Goal: Check status: Check status

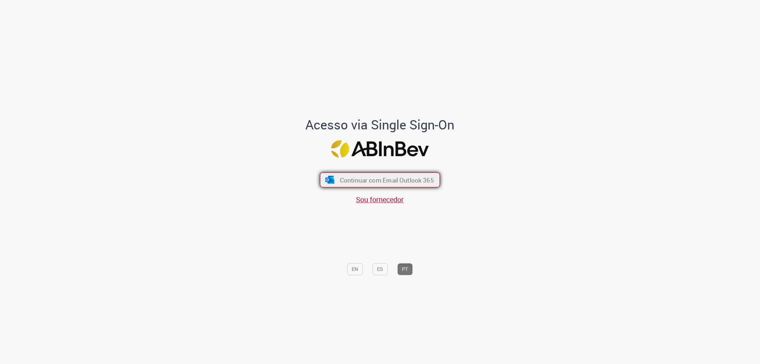
click at [358, 176] on span "Continuar com Email Outlook 365" at bounding box center [387, 180] width 94 height 8
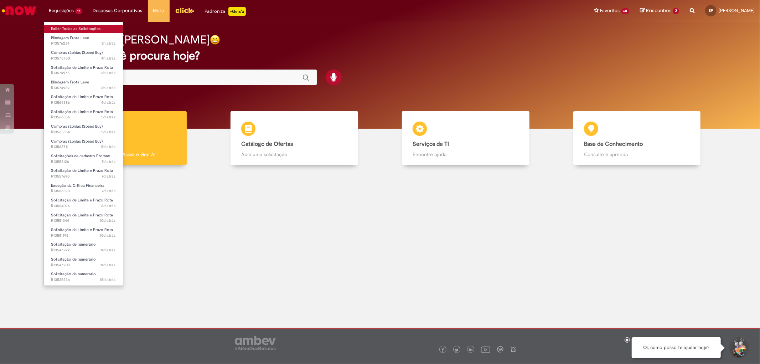
click at [80, 29] on link "Exibir Todas as Solicitações" at bounding box center [83, 29] width 79 height 8
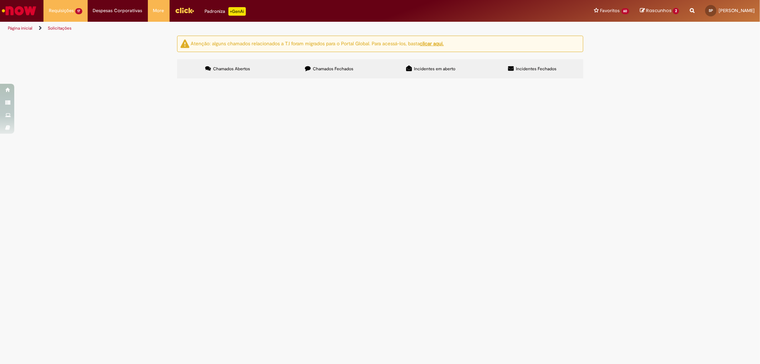
click at [0, 0] on span "Solicitação de Limite e Prazo Rota" at bounding box center [0, 0] width 0 height 0
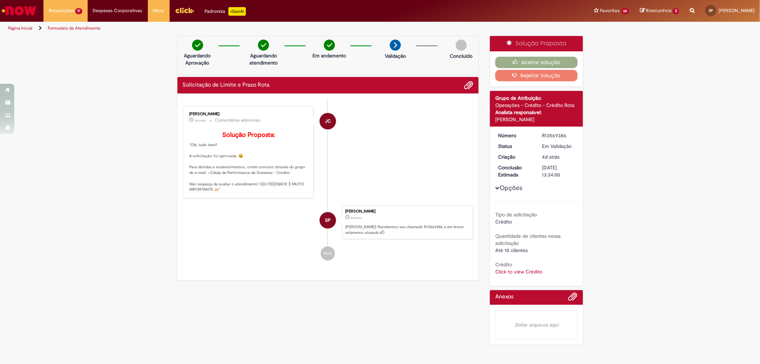
click at [521, 270] on link "Click to view Crédito" at bounding box center [518, 271] width 47 height 6
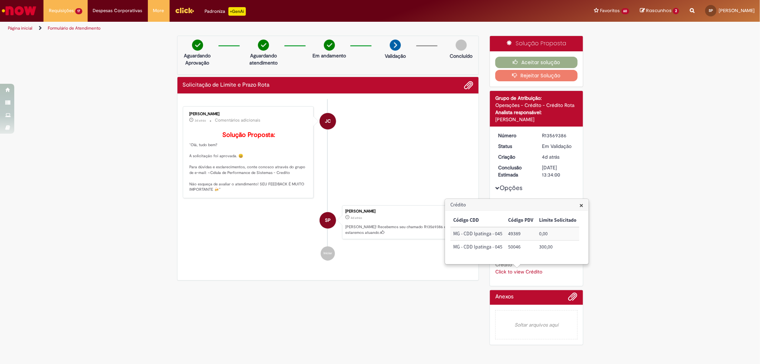
click at [520, 265] on div "Crédito Click to view Crédito Click to view Crédito" at bounding box center [536, 267] width 82 height 16
click at [531, 65] on button "Aceitar solução" at bounding box center [536, 62] width 82 height 11
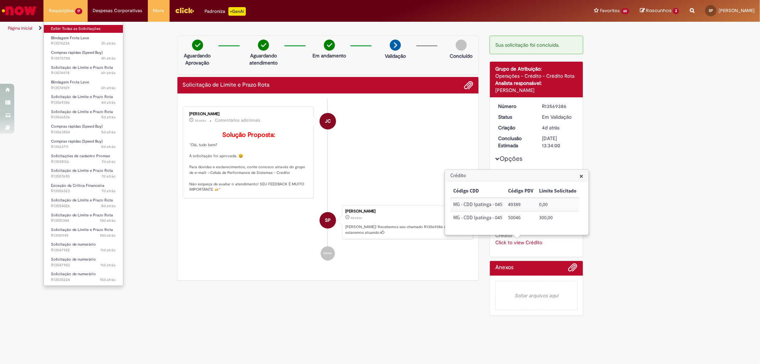
click at [91, 31] on link "Exibir Todas as Solicitações" at bounding box center [83, 29] width 79 height 8
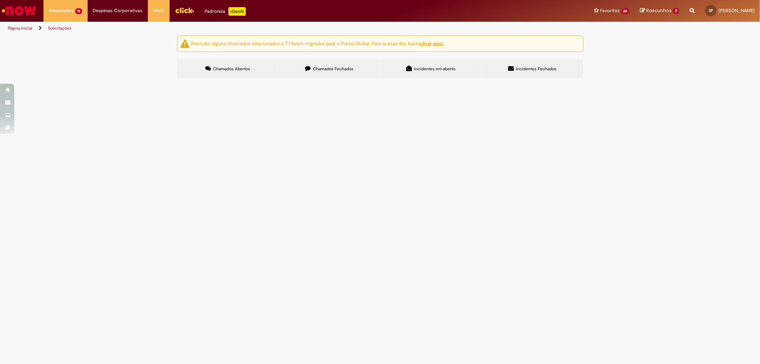
click at [0, 0] on span "Solicitação de Limite e Prazo Rota" at bounding box center [0, 0] width 0 height 0
click at [0, 0] on span "ajuste lucas rn" at bounding box center [0, 0] width 0 height 0
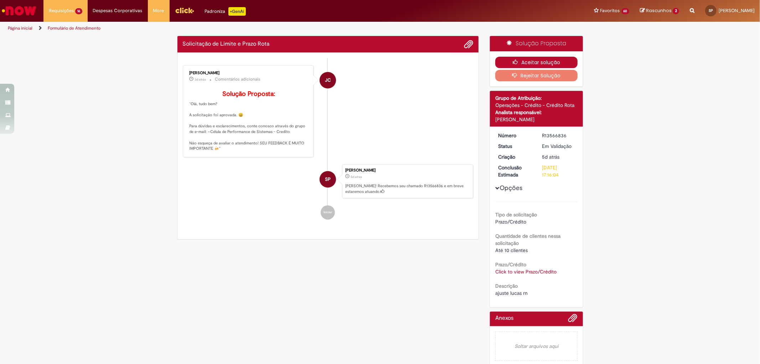
click at [557, 63] on button "Aceitar solução" at bounding box center [536, 62] width 82 height 11
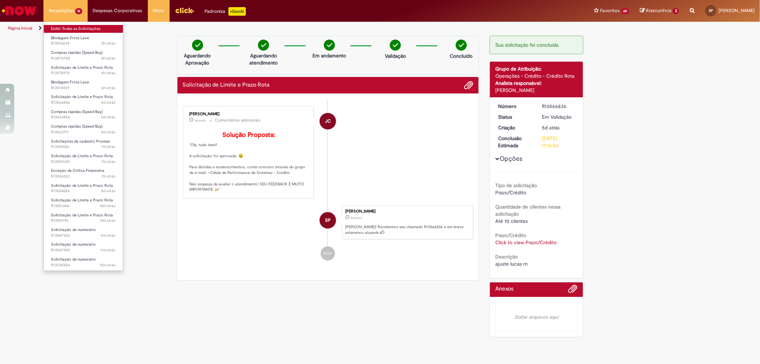
click at [62, 26] on link "Exibir Todas as Solicitações" at bounding box center [83, 29] width 79 height 8
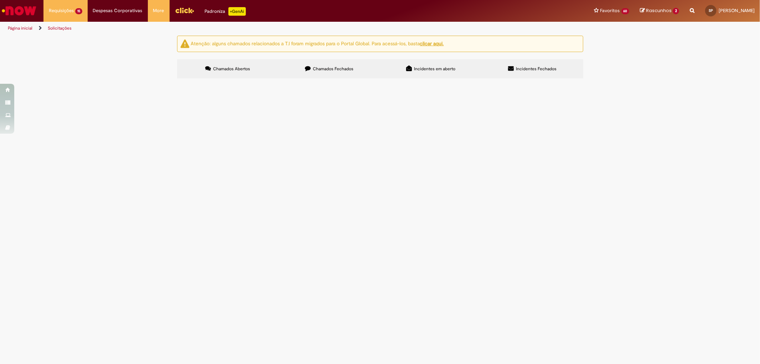
click at [0, 0] on span "DESJEJUM" at bounding box center [0, 0] width 0 height 0
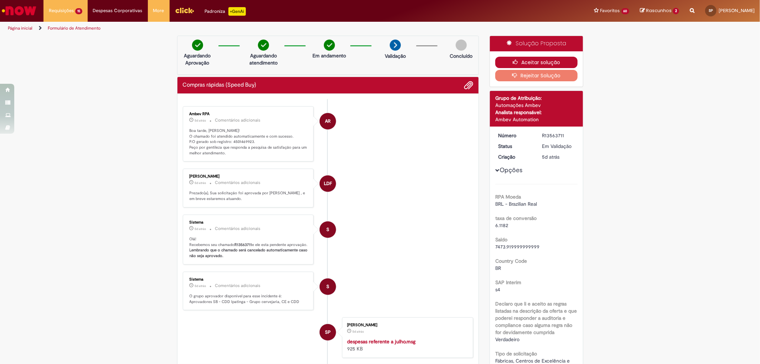
click at [561, 61] on button "Aceitar solução" at bounding box center [536, 62] width 82 height 11
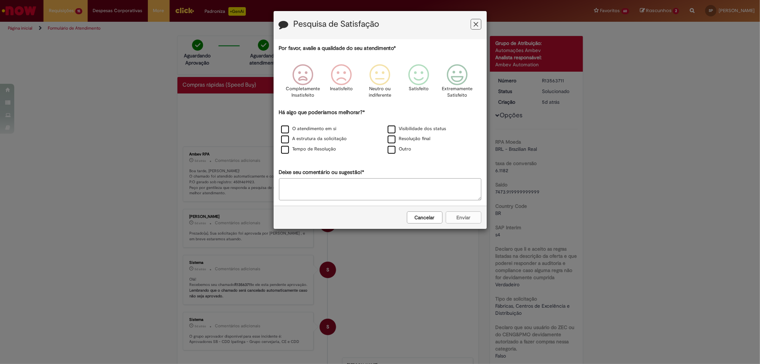
click at [472, 26] on button "Feedback" at bounding box center [476, 24] width 11 height 11
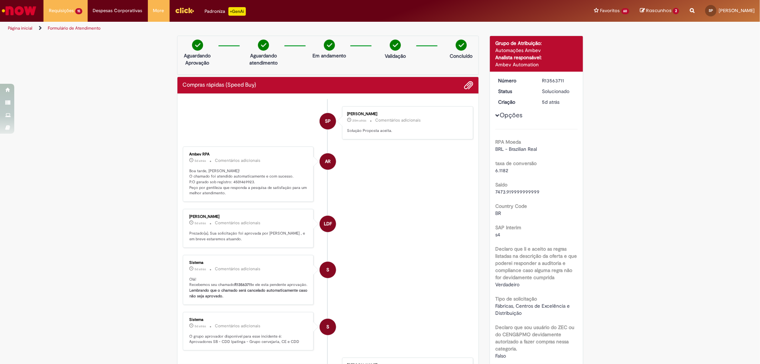
click at [12, 13] on img "Ir para a Homepage" at bounding box center [19, 11] width 37 height 14
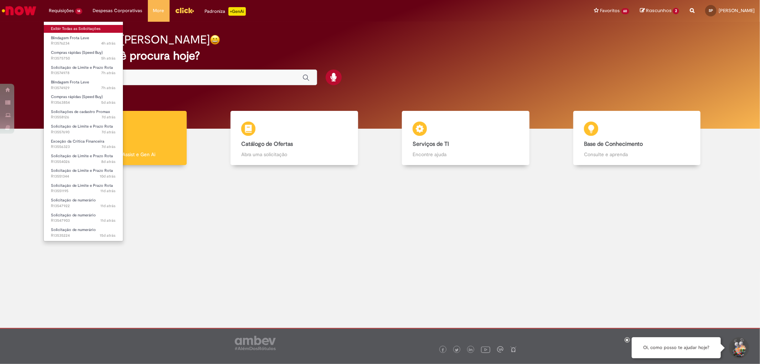
click at [66, 27] on link "Exibir Todas as Solicitações" at bounding box center [83, 29] width 79 height 8
